Goal: Navigation & Orientation: Find specific page/section

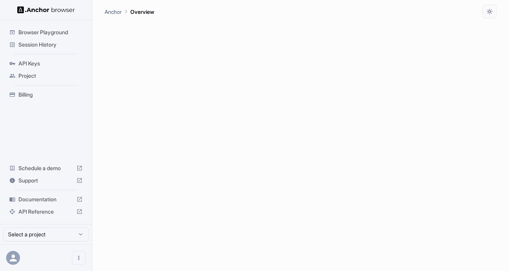
click at [39, 96] on span "Billing" at bounding box center [50, 95] width 64 height 8
click at [39, 42] on span "Session History" at bounding box center [50, 45] width 64 height 8
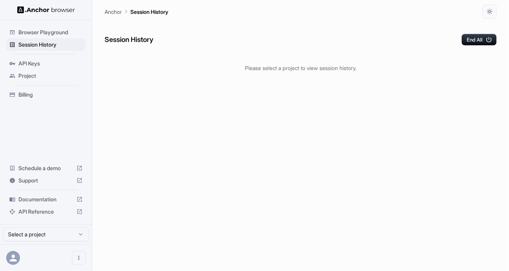
click at [55, 31] on span "Browser Playground" at bounding box center [50, 32] width 64 height 8
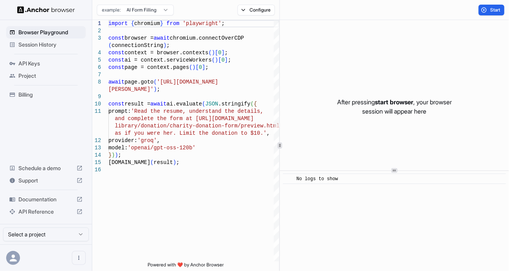
click at [55, 43] on span "Session History" at bounding box center [50, 45] width 64 height 8
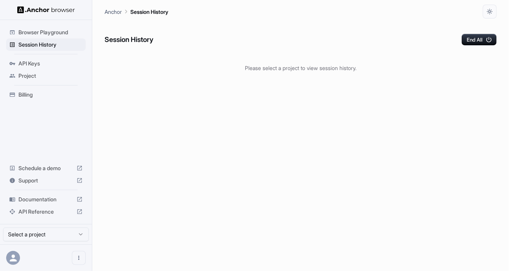
click at [266, 72] on p "Please select a project to view session history." at bounding box center [301, 68] width 392 height 8
click at [285, 64] on p "Please select a project to view session history." at bounding box center [301, 68] width 392 height 8
click at [116, 10] on p "Anchor" at bounding box center [113, 12] width 17 height 8
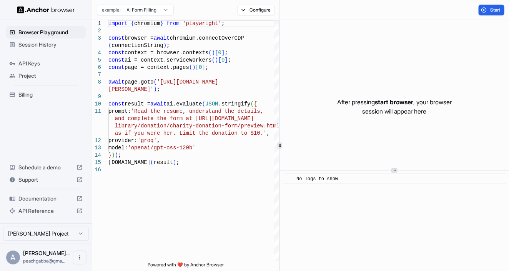
click at [39, 95] on span "Billing" at bounding box center [50, 95] width 64 height 8
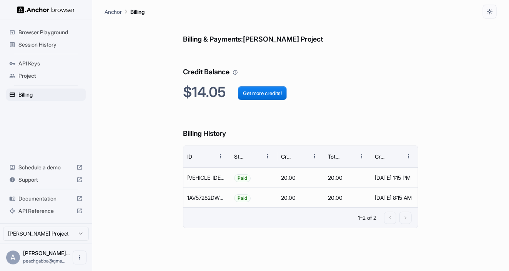
click at [51, 41] on span "Session History" at bounding box center [50, 45] width 64 height 8
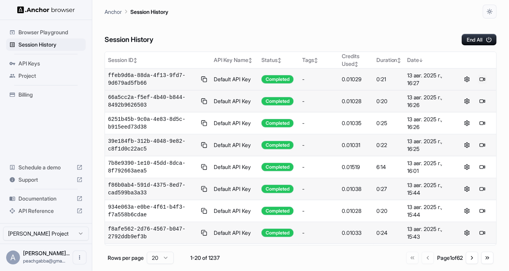
click at [478, 78] on button at bounding box center [482, 79] width 9 height 9
